Goal: Information Seeking & Learning: Find specific fact

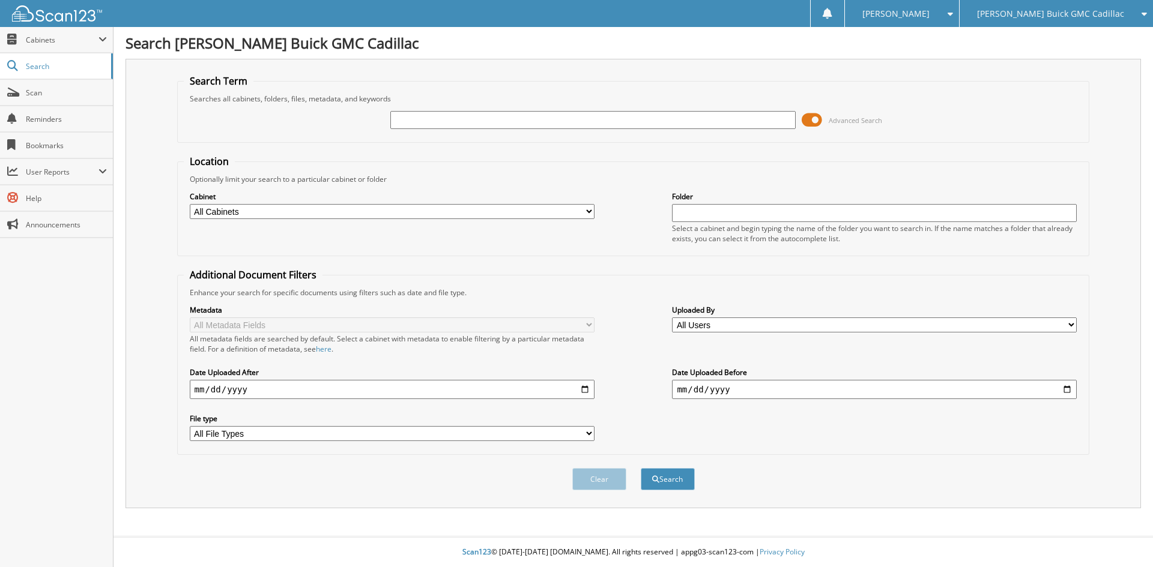
click at [821, 120] on span at bounding box center [811, 120] width 20 height 18
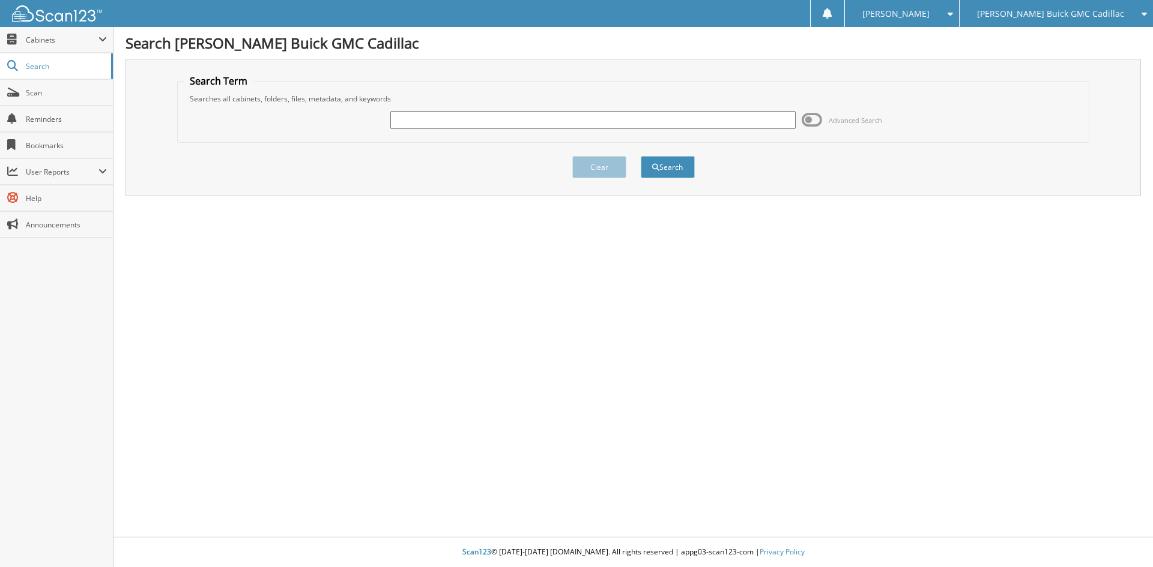
click at [819, 125] on span at bounding box center [811, 120] width 20 height 18
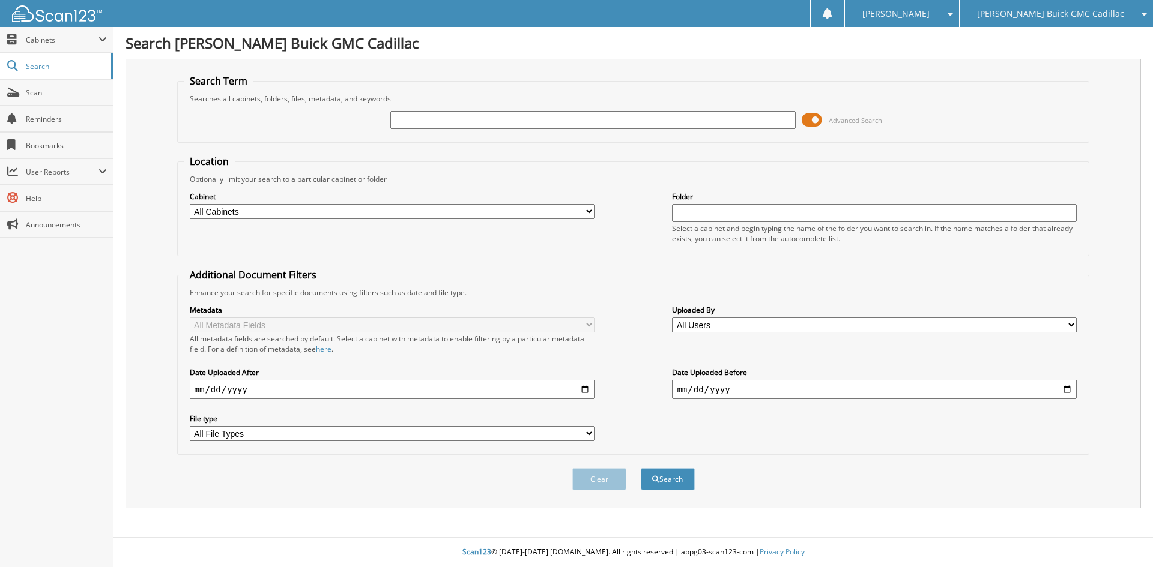
click at [819, 125] on span at bounding box center [811, 120] width 20 height 18
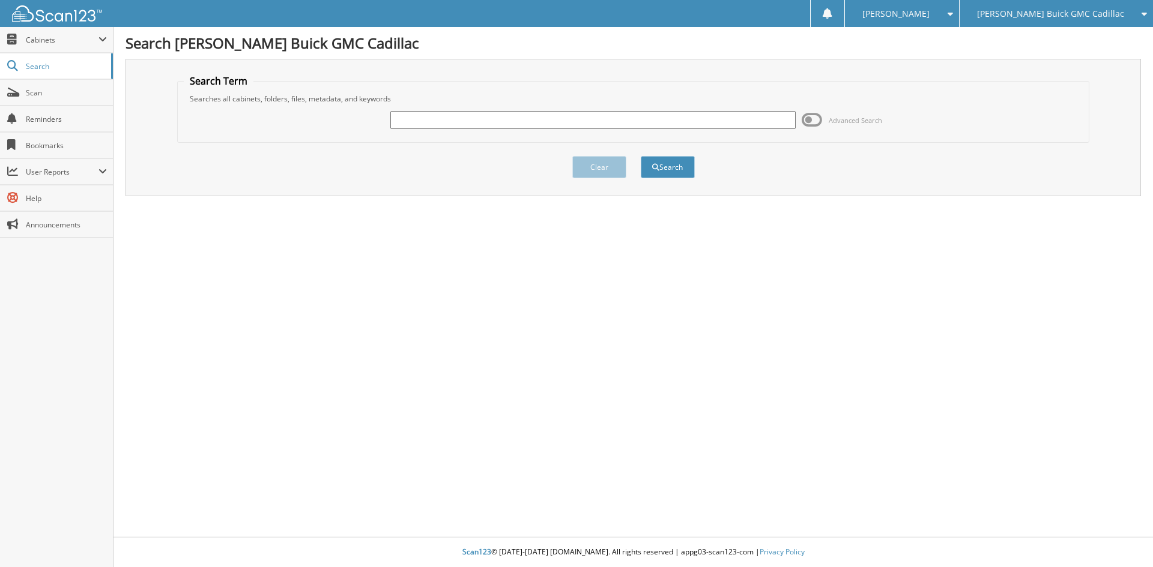
click at [752, 122] on input "text" at bounding box center [592, 120] width 405 height 18
type input "B2400"
click at [641, 156] on button "Search" at bounding box center [668, 167] width 54 height 22
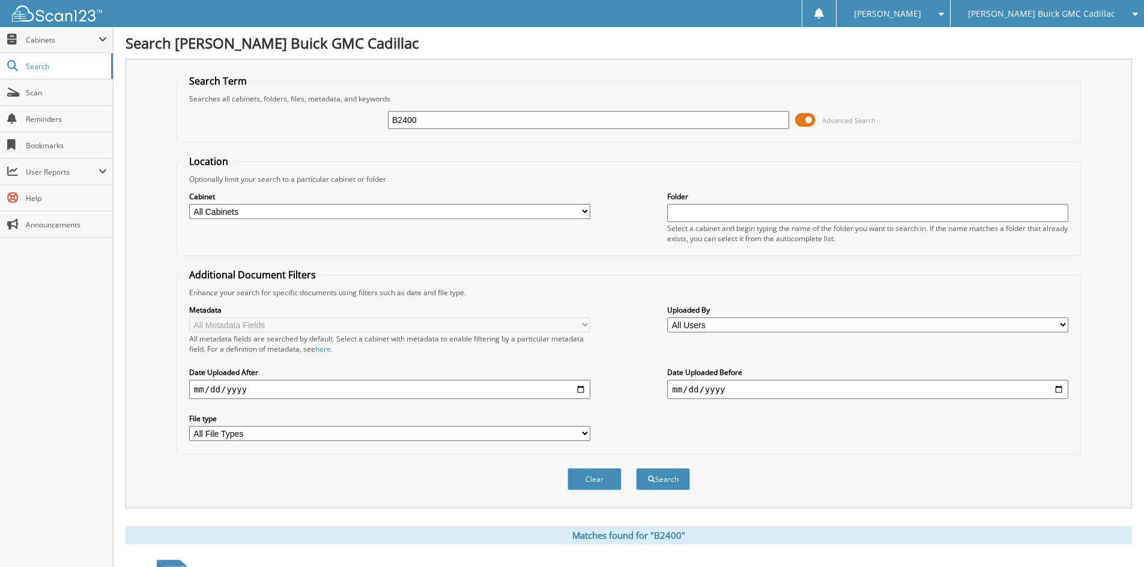
click at [507, 114] on input "B2400" at bounding box center [588, 120] width 401 height 18
click at [506, 113] on input "B2400" at bounding box center [588, 120] width 401 height 18
type input "[GEOGRAPHIC_DATA]"
click at [636, 468] on button "Search" at bounding box center [663, 479] width 54 height 22
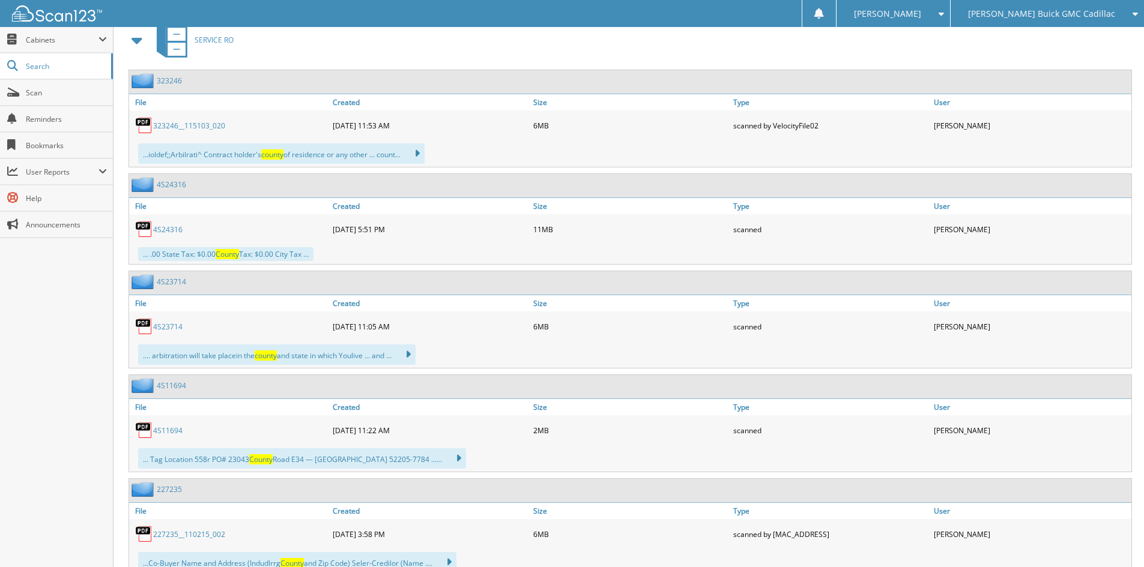
click at [137, 38] on span at bounding box center [137, 40] width 17 height 22
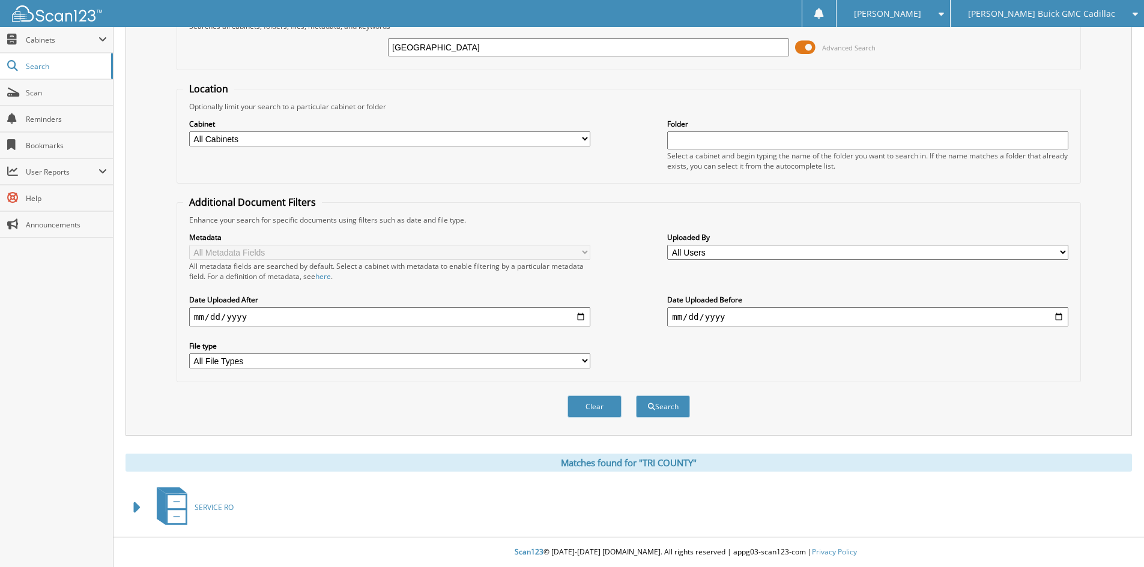
click at [411, 44] on input "[GEOGRAPHIC_DATA]" at bounding box center [588, 47] width 401 height 18
type input "TRI-COUNTY"
click at [636, 396] on button "Search" at bounding box center [663, 407] width 54 height 22
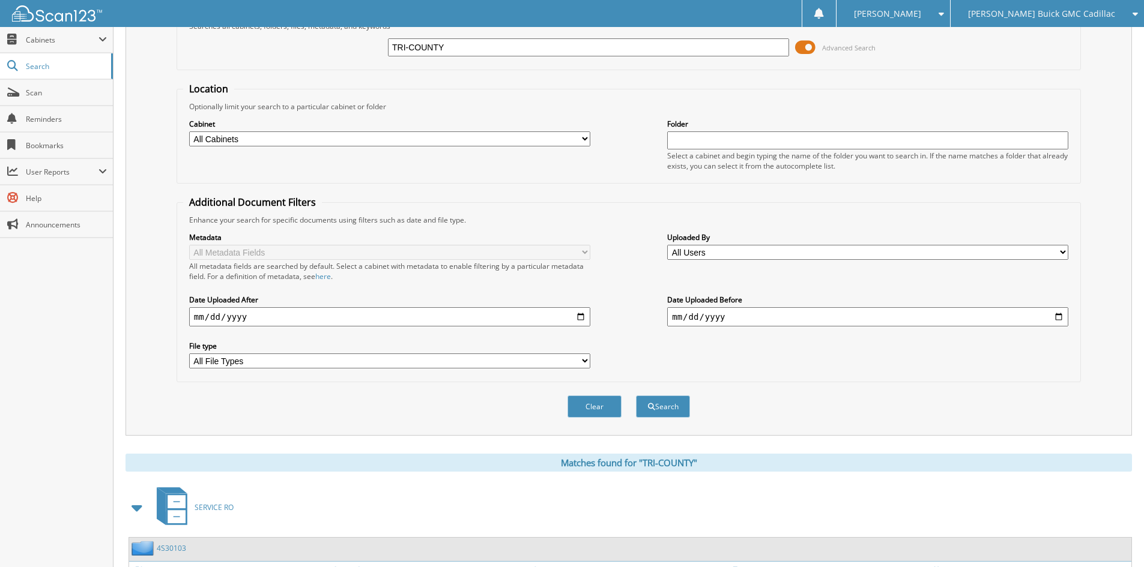
scroll to position [360, 0]
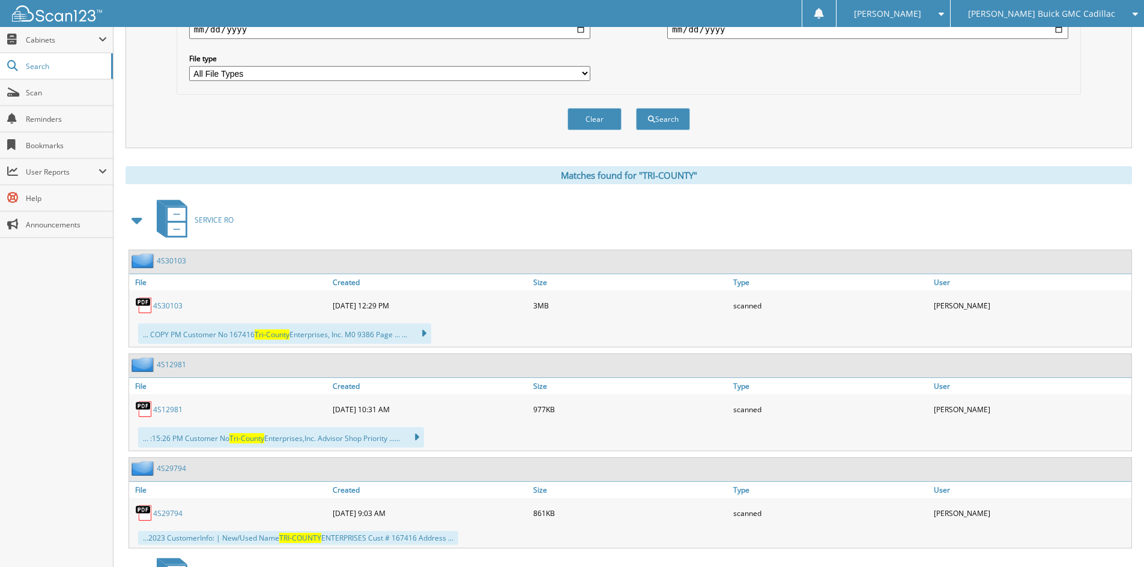
click at [133, 222] on span at bounding box center [137, 221] width 17 height 22
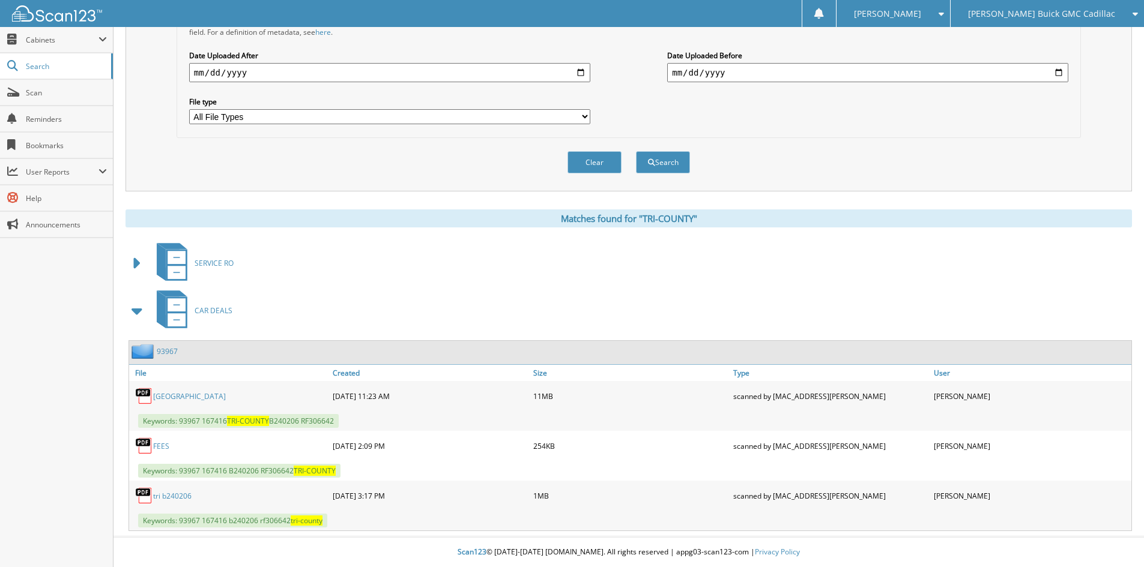
click at [169, 350] on link "93967" at bounding box center [167, 351] width 21 height 10
